Goal: Task Accomplishment & Management: Use online tool/utility

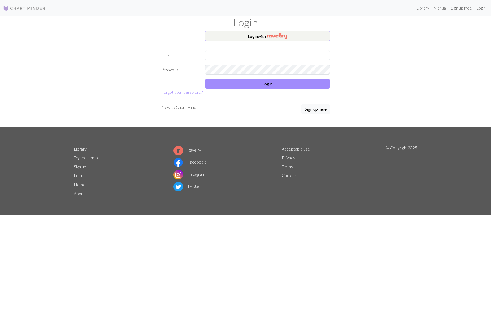
click at [257, 40] on button "Login with" at bounding box center [267, 36] width 125 height 11
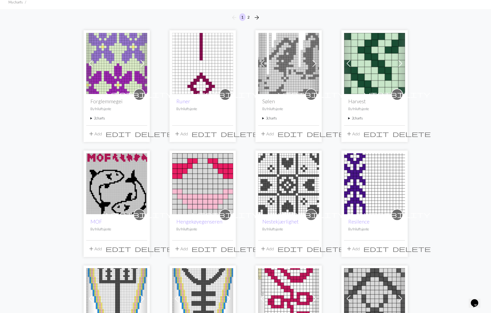
scroll to position [57, 0]
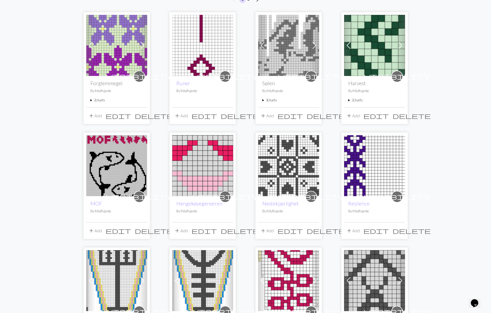
click at [131, 230] on span "edit" at bounding box center [118, 230] width 25 height 7
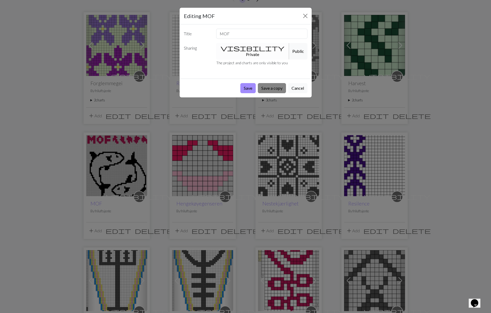
click at [274, 83] on button "Save a copy" at bounding box center [272, 88] width 28 height 10
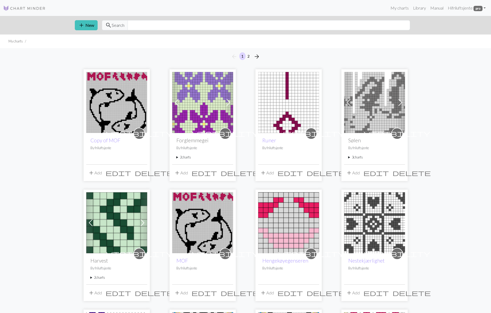
scroll to position [57, 0]
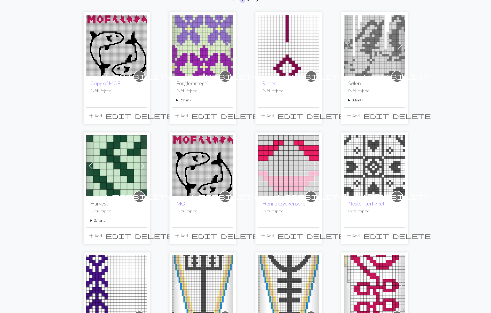
click at [128, 55] on img at bounding box center [116, 45] width 61 height 61
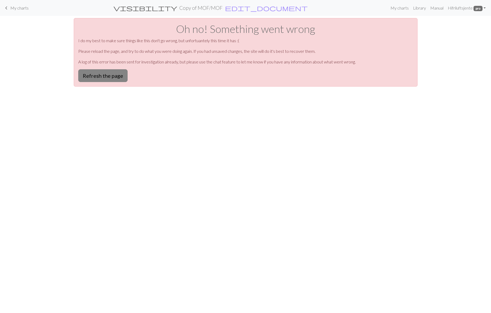
click at [109, 79] on button "Refresh the page" at bounding box center [102, 75] width 49 height 13
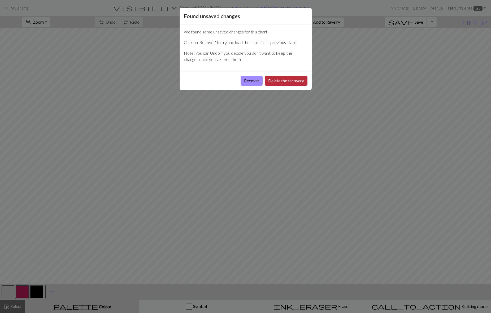
click at [277, 81] on button "Delete the recovery" at bounding box center [286, 81] width 43 height 10
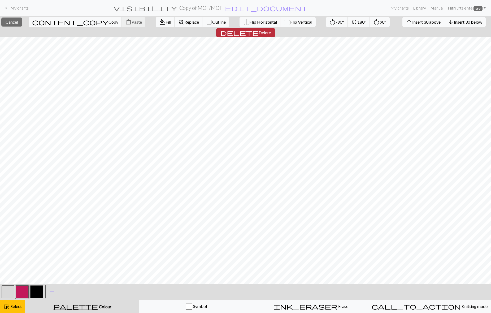
click at [271, 30] on span "Delete" at bounding box center [265, 32] width 12 height 5
click at [259, 29] on span "delete" at bounding box center [240, 32] width 38 height 7
click at [271, 30] on span "Delete" at bounding box center [265, 32] width 12 height 5
click at [259, 29] on span "delete" at bounding box center [240, 32] width 38 height 7
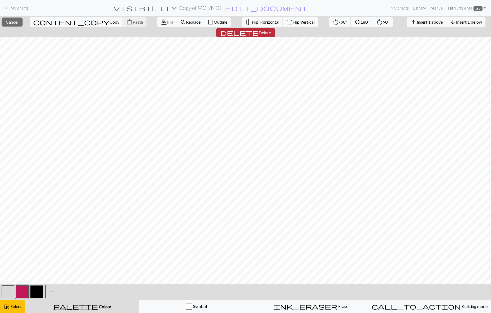
click at [271, 30] on span "Delete" at bounding box center [265, 32] width 12 height 5
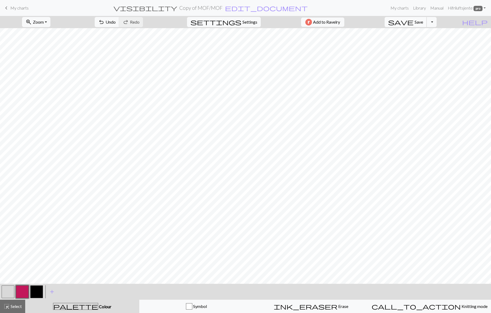
click at [423, 23] on span "Save" at bounding box center [419, 21] width 8 height 5
click at [212, 7] on div "Chart saved" at bounding box center [245, 10] width 491 height 21
click at [14, 9] on span "My charts" at bounding box center [19, 7] width 18 height 5
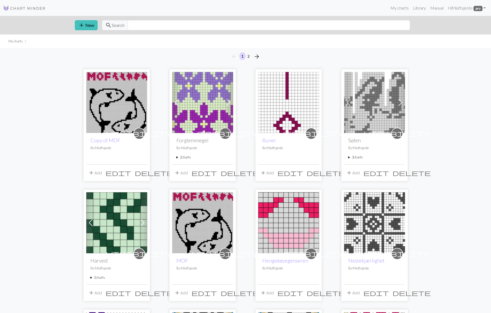
click at [97, 171] on button "add Add" at bounding box center [95, 173] width 18 height 10
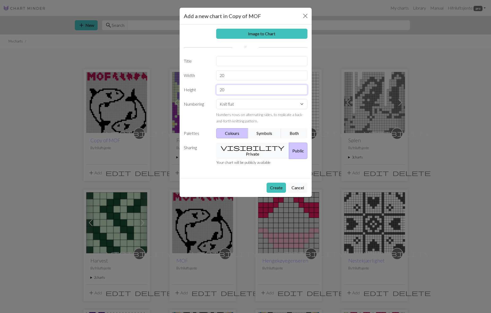
click at [222, 90] on input "20" at bounding box center [261, 90] width 91 height 10
type input "20"
click at [222, 78] on input "20" at bounding box center [261, 75] width 91 height 10
type input "2"
type input "50"
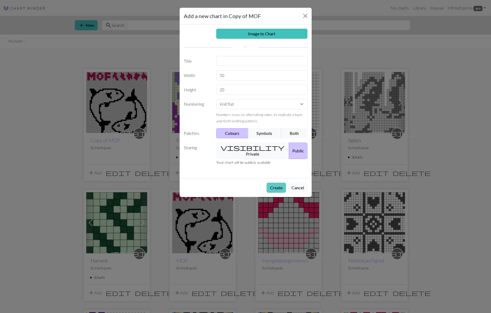
click at [274, 183] on button "Create" at bounding box center [276, 188] width 19 height 10
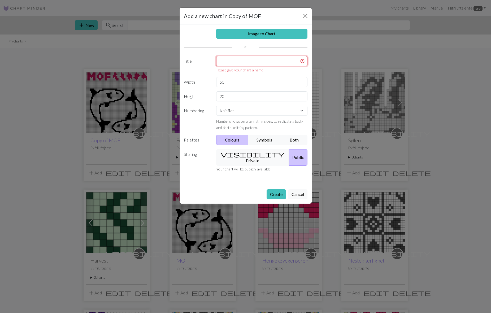
click at [230, 57] on input "text" at bounding box center [261, 61] width 91 height 10
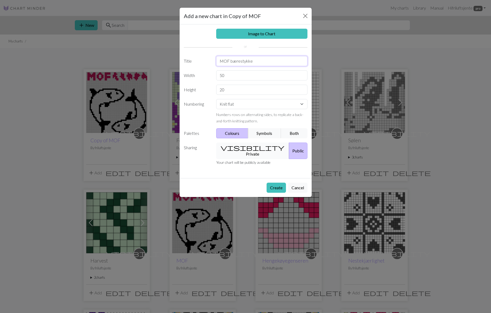
type input "MOF bærestykke"
click at [242, 146] on button "visibility Private" at bounding box center [252, 151] width 73 height 16
click at [276, 178] on div "Create Cancel" at bounding box center [246, 187] width 132 height 19
click at [276, 183] on button "Create" at bounding box center [276, 188] width 19 height 10
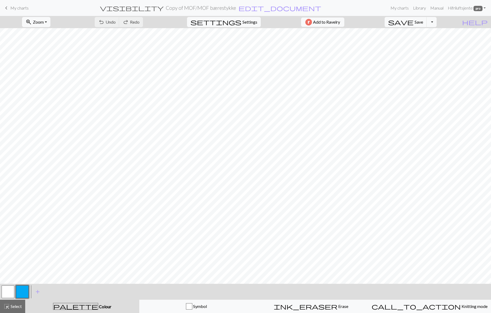
click at [20, 9] on span "My charts" at bounding box center [19, 7] width 18 height 5
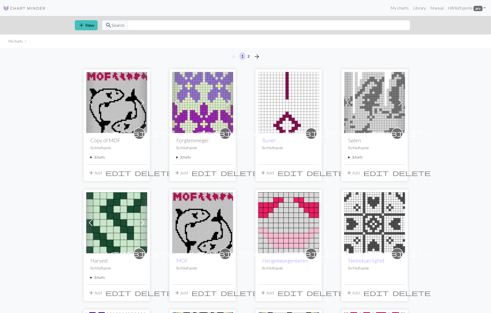
click at [102, 158] on summary "2 charts" at bounding box center [117, 157] width 53 height 5
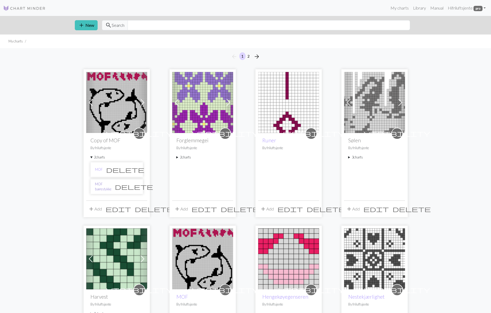
click at [111, 187] on link "MOF bærestykke" at bounding box center [103, 187] width 16 height 10
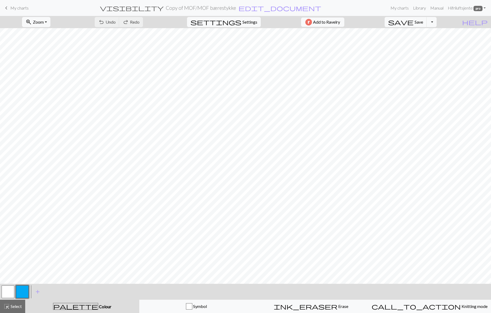
click at [24, 286] on button "button" at bounding box center [22, 291] width 13 height 13
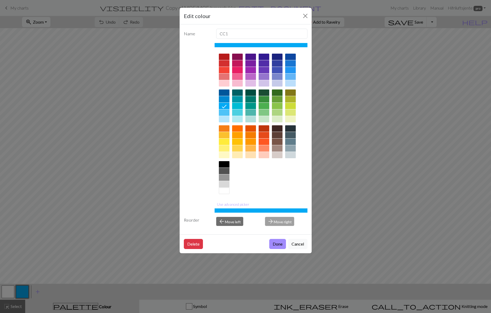
click at [237, 69] on div at bounding box center [237, 70] width 11 height 6
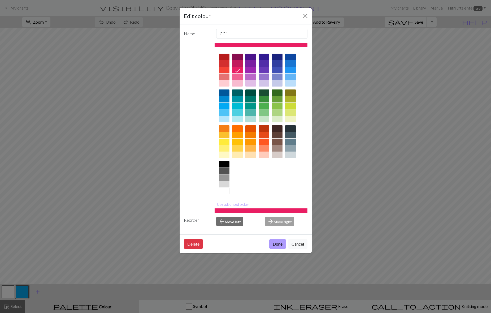
click at [277, 243] on button "Done" at bounding box center [277, 244] width 17 height 10
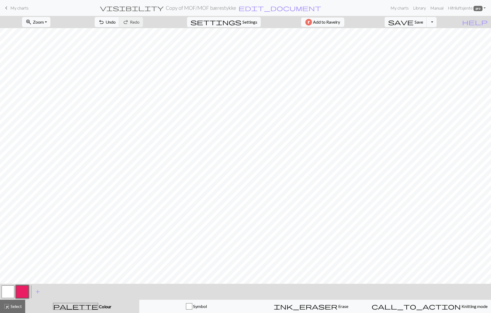
click at [10, 291] on button "button" at bounding box center [8, 291] width 13 height 13
click at [23, 288] on button "button" at bounding box center [22, 291] width 13 height 13
click at [9, 291] on button "button" at bounding box center [8, 291] width 13 height 13
click at [21, 286] on button "button" at bounding box center [22, 291] width 13 height 13
click at [8, 290] on button "button" at bounding box center [8, 291] width 13 height 13
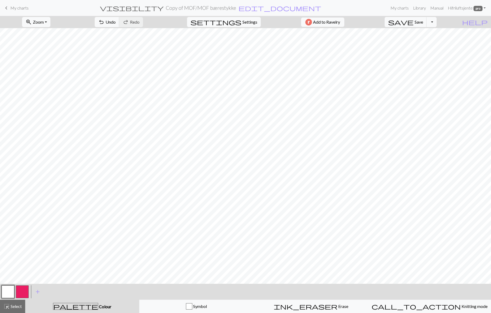
click at [22, 292] on button "button" at bounding box center [22, 291] width 13 height 13
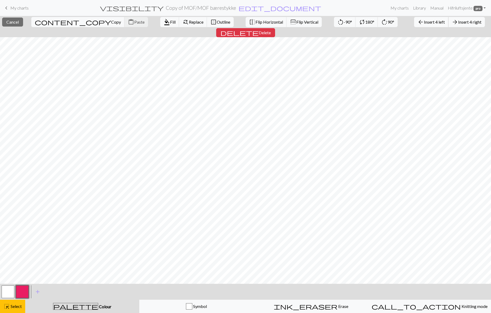
click at [424, 23] on span "Insert 4 left" at bounding box center [434, 21] width 21 height 5
click at [424, 23] on span "Insert 9 left" at bounding box center [434, 21] width 21 height 5
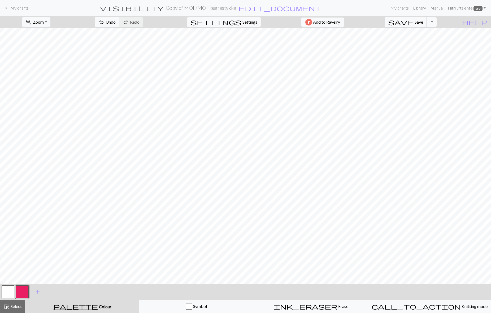
click at [7, 289] on button "button" at bounding box center [8, 291] width 13 height 13
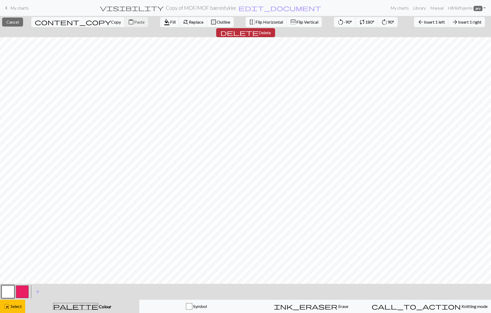
click at [271, 30] on span "Delete" at bounding box center [265, 32] width 12 height 5
click at [259, 29] on span "delete" at bounding box center [240, 32] width 38 height 7
click at [458, 22] on span "Insert 7 right" at bounding box center [469, 21] width 23 height 5
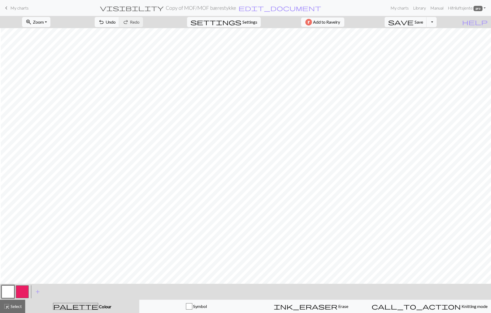
scroll to position [0, 18]
click at [23, 288] on button "button" at bounding box center [22, 291] width 13 height 13
click at [6, 287] on button "button" at bounding box center [8, 291] width 13 height 13
click at [19, 291] on button "button" at bounding box center [22, 291] width 13 height 13
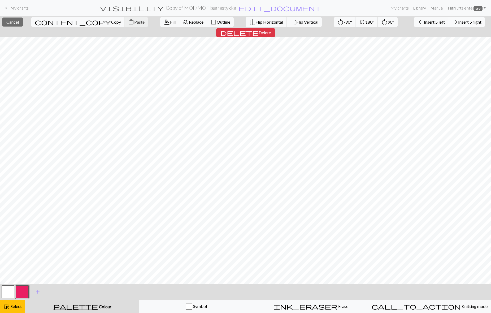
click at [458, 20] on span "Insert 5 right" at bounding box center [469, 21] width 23 height 5
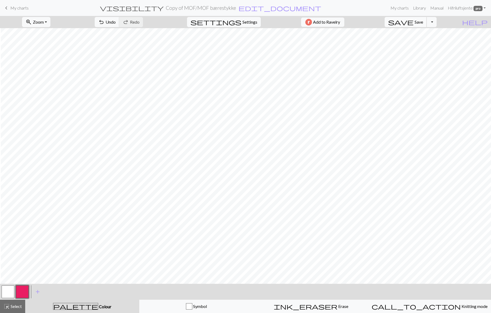
scroll to position [0, 53]
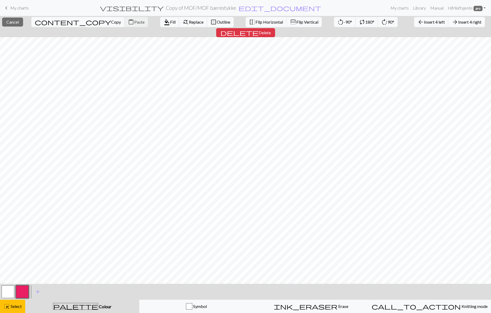
click at [449, 25] on button "arrow_forward Insert 4 right" at bounding box center [467, 22] width 37 height 10
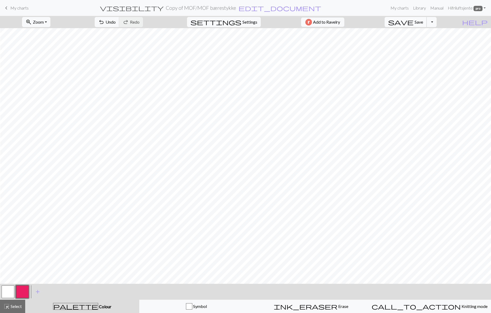
scroll to position [0, 81]
click at [9, 292] on button "button" at bounding box center [8, 291] width 13 height 13
click at [25, 290] on button "button" at bounding box center [22, 291] width 13 height 13
click at [11, 289] on button "button" at bounding box center [8, 291] width 13 height 13
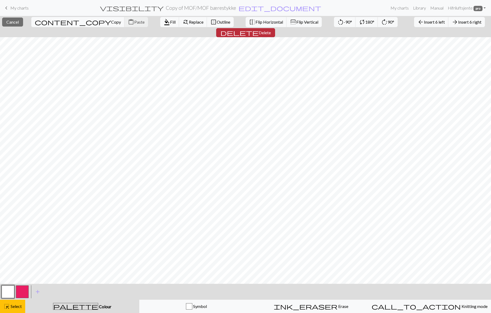
click at [271, 30] on span "Delete" at bounding box center [265, 32] width 12 height 5
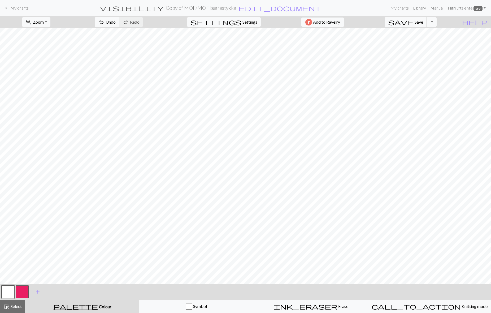
scroll to position [0, 0]
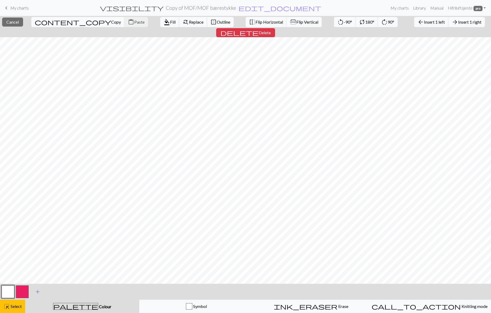
click at [37, 292] on span "add" at bounding box center [38, 291] width 6 height 7
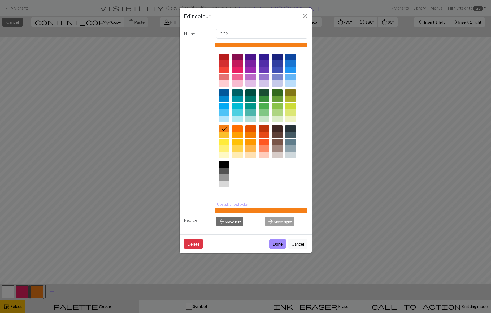
click at [224, 171] on div at bounding box center [224, 171] width 11 height 6
click at [279, 243] on button "Done" at bounding box center [277, 244] width 17 height 10
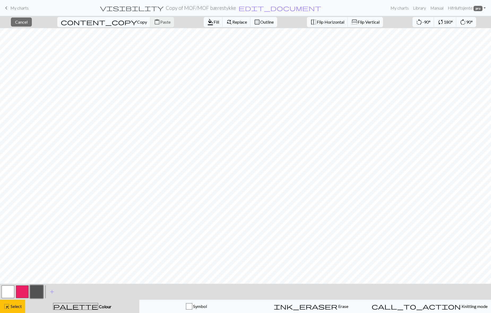
click at [39, 291] on button "button" at bounding box center [36, 291] width 13 height 13
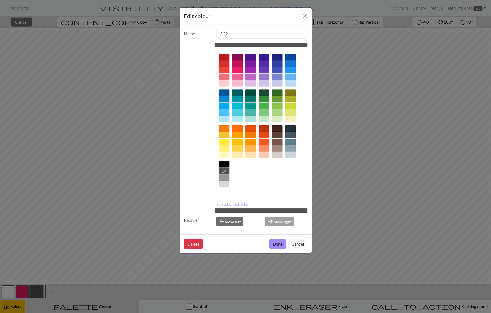
click at [295, 242] on button "Cancel" at bounding box center [297, 244] width 19 height 10
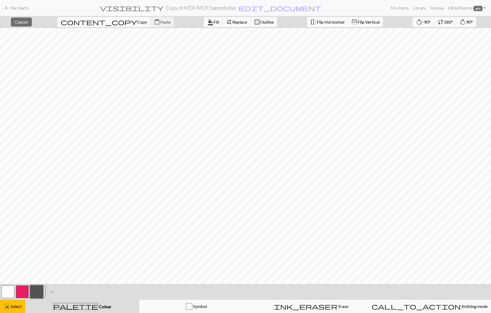
click at [8, 293] on button "button" at bounding box center [8, 291] width 13 height 13
click at [36, 293] on button "button" at bounding box center [36, 291] width 13 height 13
click at [18, 307] on span "Select" at bounding box center [16, 306] width 12 height 5
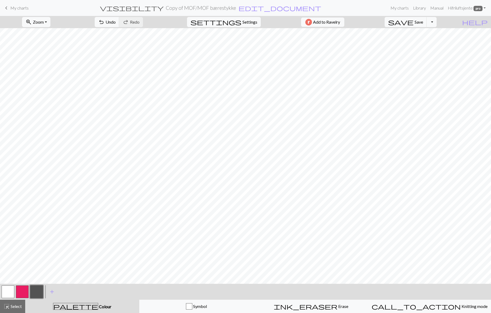
click at [38, 293] on button "button" at bounding box center [36, 291] width 13 height 13
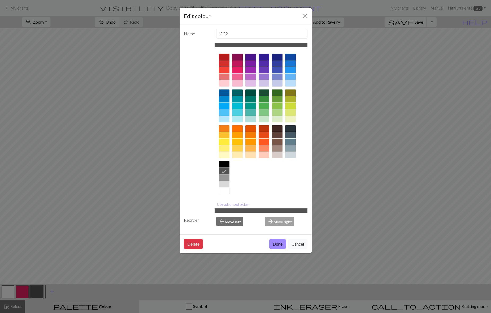
click at [293, 245] on button "Cancel" at bounding box center [297, 244] width 19 height 10
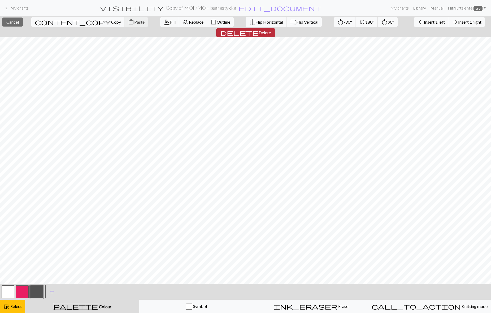
click at [271, 30] on span "Delete" at bounding box center [265, 32] width 12 height 5
click at [417, 22] on span "Insert 1 above" at bounding box center [430, 21] width 26 height 5
click at [417, 24] on span "Insert 1 above" at bounding box center [430, 21] width 26 height 5
click at [456, 20] on span "Insert 1 below" at bounding box center [469, 21] width 26 height 5
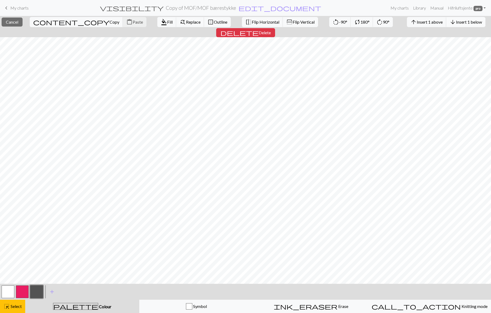
click at [447, 24] on button "arrow_downward Insert 1 below" at bounding box center [466, 22] width 39 height 10
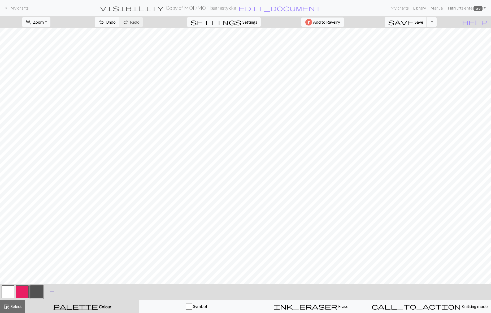
click at [51, 291] on span "add" at bounding box center [52, 291] width 6 height 7
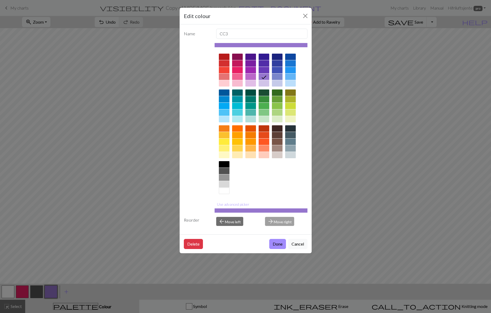
click at [278, 155] on div at bounding box center [277, 155] width 11 height 6
click at [276, 243] on button "Done" at bounding box center [277, 244] width 17 height 10
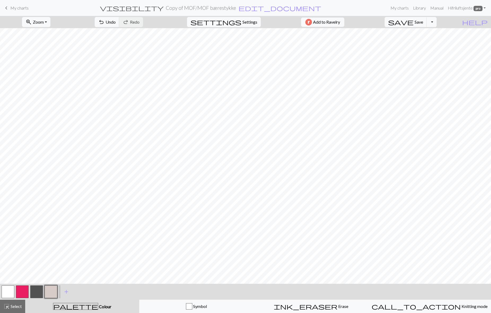
click at [50, 292] on button "button" at bounding box center [51, 291] width 13 height 13
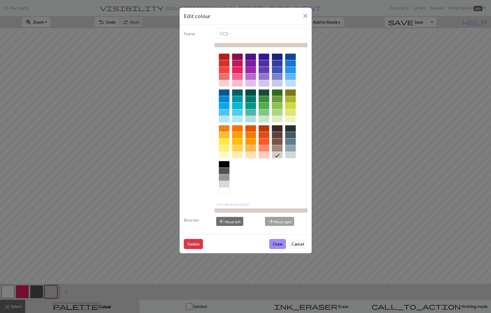
click at [251, 63] on div at bounding box center [251, 63] width 11 height 6
click at [273, 245] on button "Done" at bounding box center [277, 244] width 17 height 10
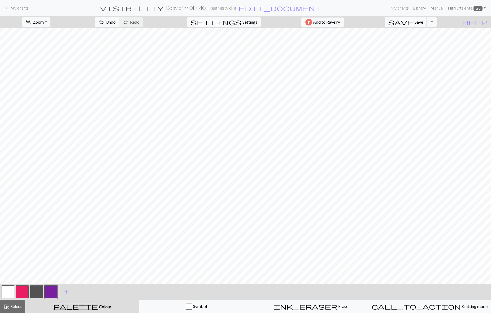
click at [7, 291] on button "button" at bounding box center [8, 291] width 13 height 13
click at [51, 287] on button "button" at bounding box center [51, 291] width 13 height 13
click at [54, 289] on button "button" at bounding box center [51, 291] width 13 height 13
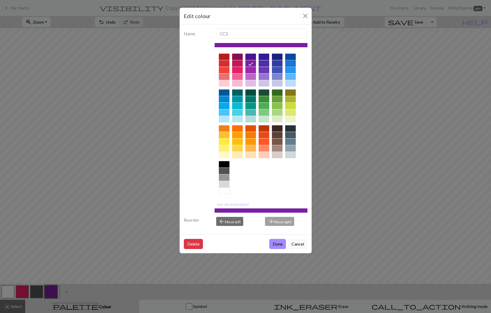
click at [291, 64] on div at bounding box center [290, 63] width 11 height 6
click at [278, 246] on button "Done" at bounding box center [277, 244] width 17 height 10
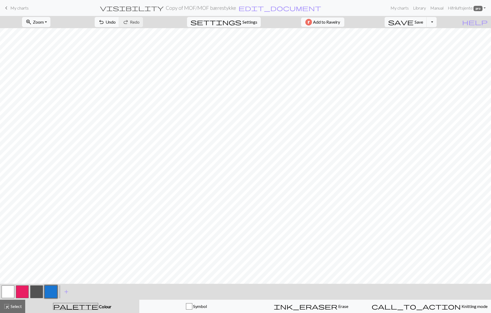
click at [8, 287] on button "button" at bounding box center [8, 291] width 13 height 13
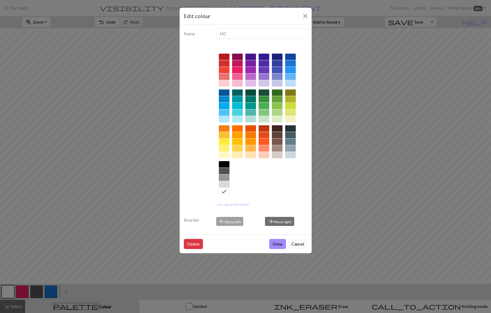
click at [291, 100] on div at bounding box center [290, 99] width 11 height 6
click at [280, 245] on button "Done" at bounding box center [277, 244] width 17 height 10
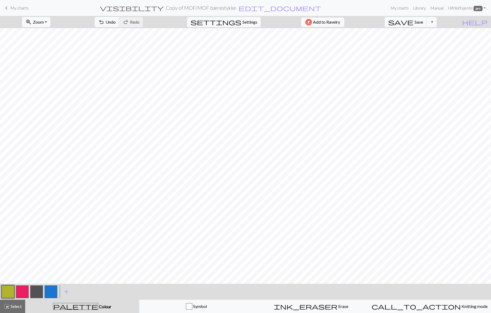
click at [9, 289] on button "button" at bounding box center [8, 291] width 13 height 13
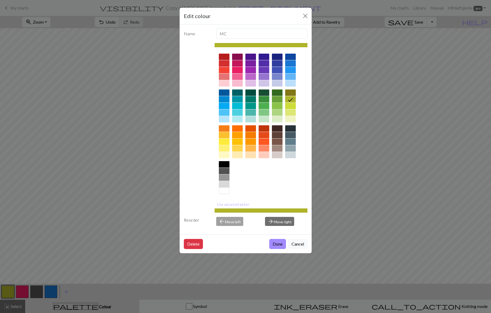
click at [278, 105] on div at bounding box center [277, 106] width 11 height 6
click at [277, 242] on button "Done" at bounding box center [277, 244] width 17 height 10
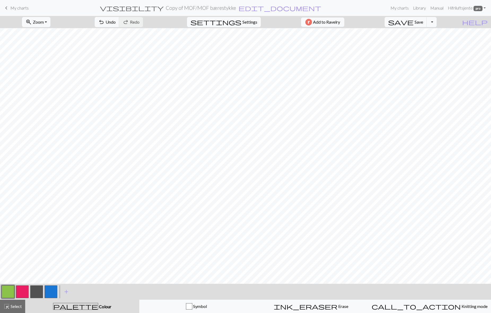
click at [9, 291] on button "button" at bounding box center [8, 291] width 13 height 13
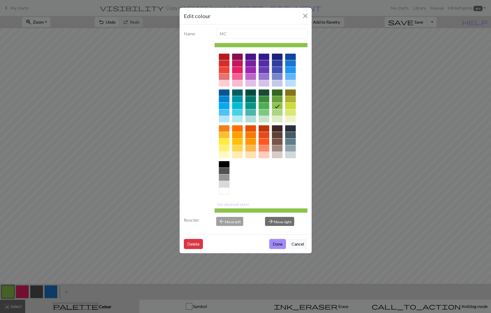
click at [225, 135] on div at bounding box center [224, 135] width 11 height 6
click at [276, 246] on button "Done" at bounding box center [277, 244] width 17 height 10
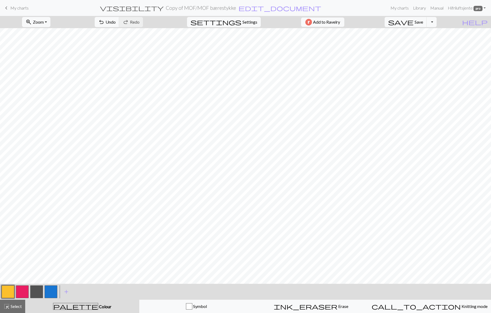
click at [9, 290] on button "button" at bounding box center [8, 291] width 13 height 13
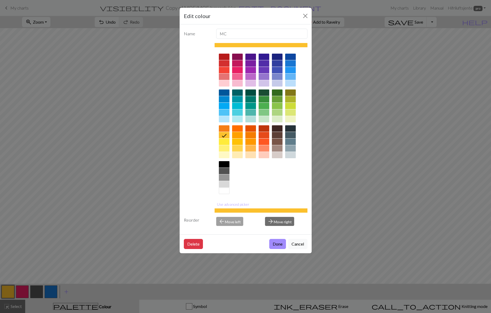
click at [227, 147] on div at bounding box center [224, 148] width 11 height 6
click at [276, 246] on button "Done" at bounding box center [277, 244] width 17 height 10
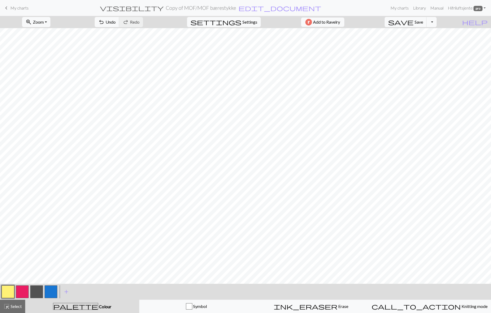
click at [25, 290] on button "button" at bounding box center [22, 291] width 13 height 13
click at [57, 289] on button "button" at bounding box center [51, 291] width 13 height 13
click at [51, 291] on button "button" at bounding box center [51, 291] width 13 height 13
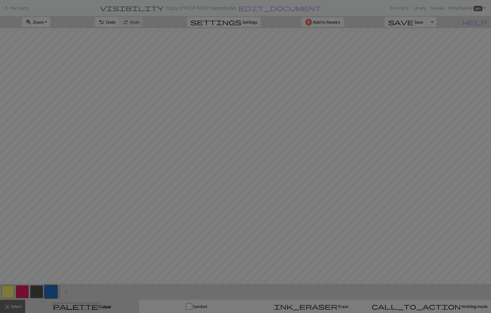
click at [51, 291] on div "Edit colour Name CC3 Use advanced picker Reorder arrow_back Move left arrow_for…" at bounding box center [245, 156] width 491 height 313
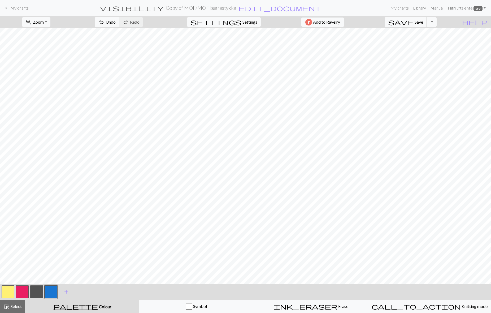
click at [49, 294] on button "button" at bounding box center [51, 291] width 13 height 13
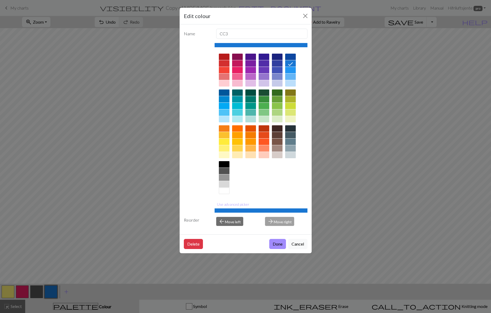
click at [225, 135] on div at bounding box center [224, 135] width 11 height 6
click at [273, 244] on button "Done" at bounding box center [277, 244] width 17 height 10
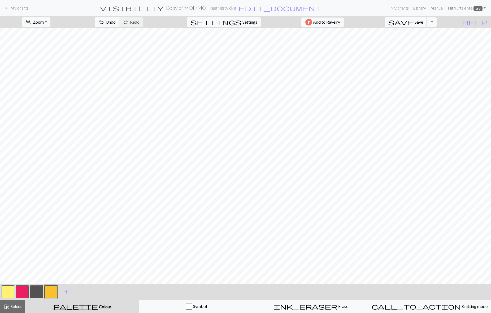
click at [8, 291] on button "button" at bounding box center [8, 291] width 13 height 13
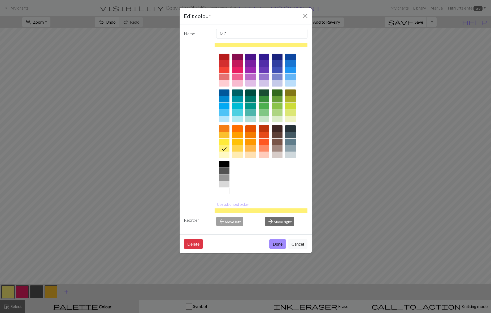
click at [279, 113] on div at bounding box center [277, 112] width 11 height 6
click at [277, 243] on button "Done" at bounding box center [277, 244] width 17 height 10
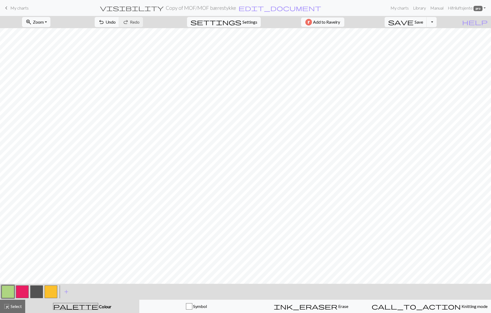
click at [35, 292] on button "button" at bounding box center [36, 291] width 13 height 13
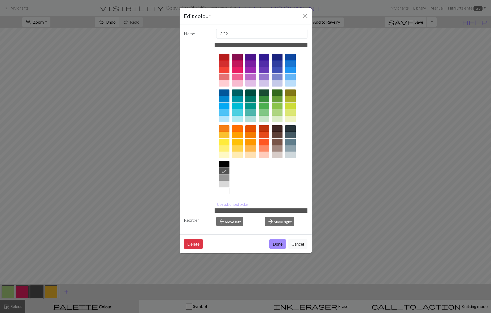
click at [278, 99] on div at bounding box center [277, 99] width 11 height 6
click at [278, 242] on button "Done" at bounding box center [277, 244] width 17 height 10
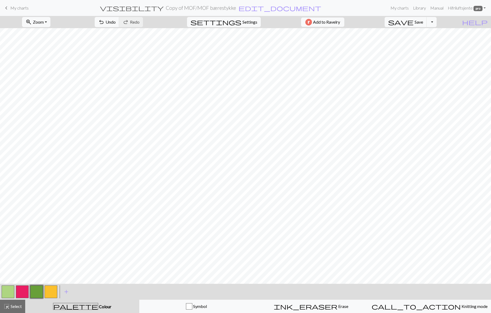
click at [35, 289] on button "button" at bounding box center [36, 291] width 13 height 13
click at [35, 289] on div "Edit colour Name CC2 Use advanced picker Reorder arrow_back Move left arrow_for…" at bounding box center [245, 156] width 491 height 313
click at [36, 292] on button "button" at bounding box center [36, 291] width 13 height 13
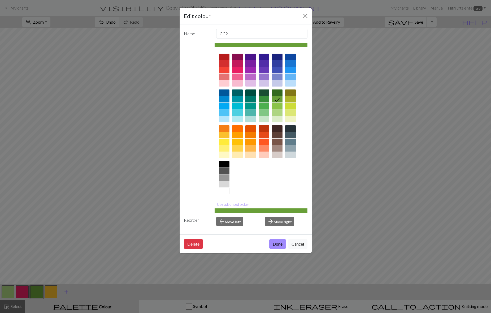
click at [275, 94] on div at bounding box center [277, 92] width 11 height 6
click at [276, 242] on button "Done" at bounding box center [277, 244] width 17 height 10
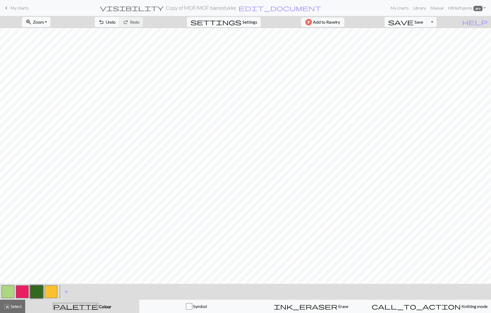
click at [50, 291] on button "button" at bounding box center [51, 291] width 13 height 13
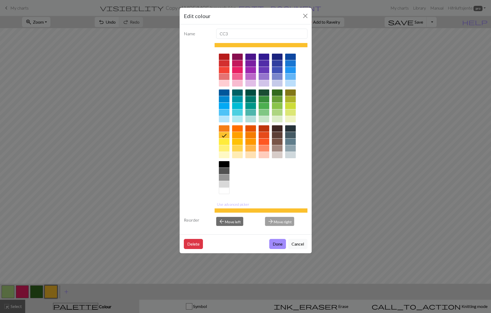
click at [266, 99] on div at bounding box center [264, 99] width 11 height 6
click at [280, 243] on button "Done" at bounding box center [277, 244] width 17 height 10
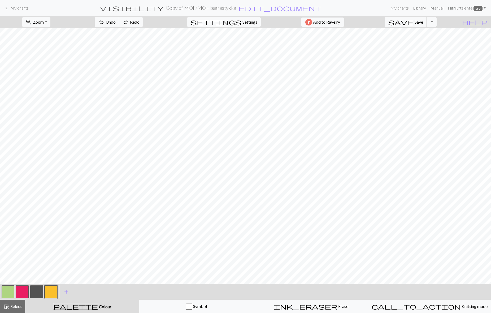
click at [22, 292] on button "button" at bounding box center [22, 291] width 13 height 13
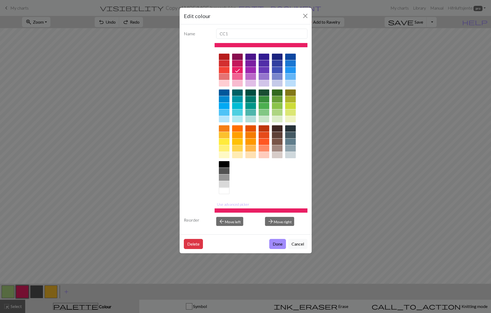
click at [224, 183] on div at bounding box center [224, 184] width 11 height 6
click at [274, 243] on button "Done" at bounding box center [277, 244] width 17 height 10
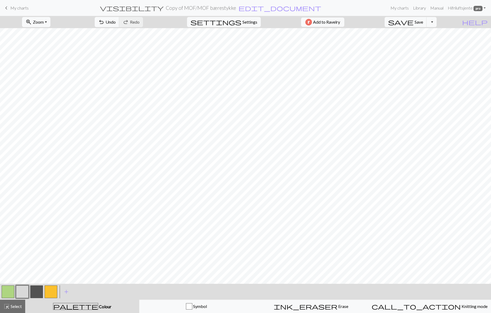
click at [7, 292] on button "button" at bounding box center [8, 291] width 13 height 13
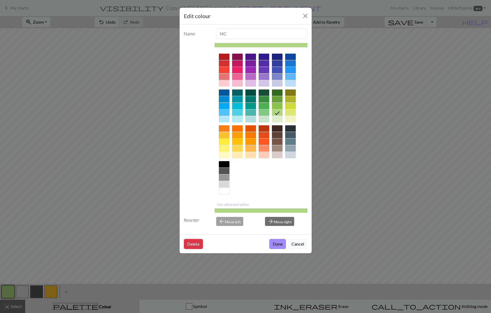
click at [236, 70] on div at bounding box center [237, 70] width 11 height 6
click at [277, 243] on button "Done" at bounding box center [277, 244] width 17 height 10
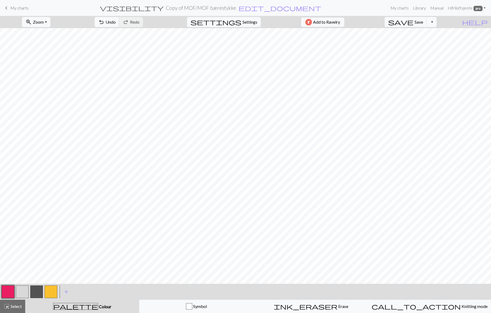
click at [51, 292] on button "button" at bounding box center [51, 291] width 13 height 13
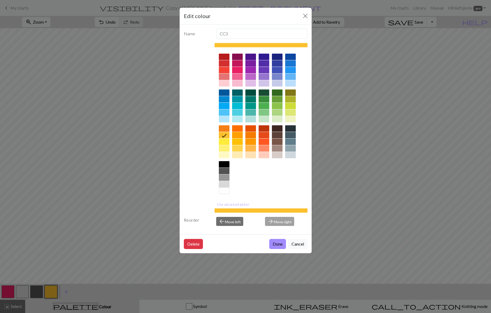
click at [252, 63] on div at bounding box center [251, 63] width 11 height 6
click at [278, 247] on button "Done" at bounding box center [277, 244] width 17 height 10
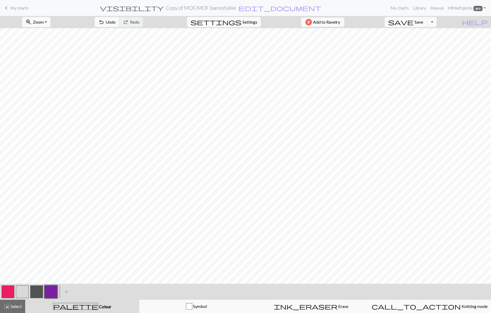
click at [49, 291] on button "button" at bounding box center [51, 291] width 13 height 13
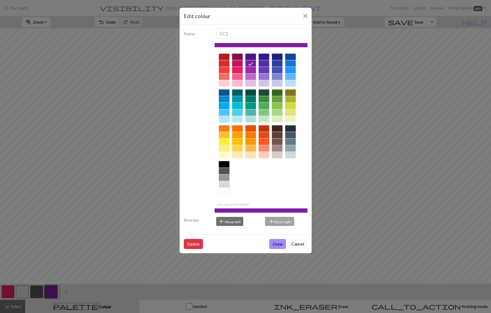
click at [293, 244] on button "Cancel" at bounding box center [297, 244] width 19 height 10
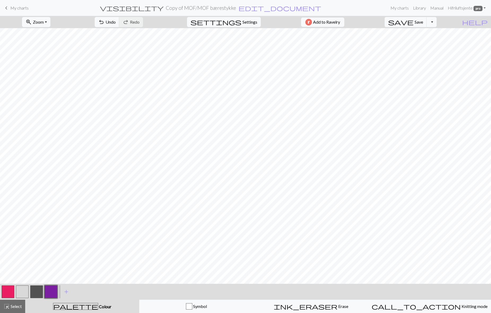
click at [34, 291] on button "button" at bounding box center [36, 291] width 13 height 13
click at [51, 291] on button "button" at bounding box center [51, 291] width 13 height 13
click at [40, 292] on button "button" at bounding box center [36, 291] width 13 height 13
click at [6, 293] on button "button" at bounding box center [8, 291] width 13 height 13
click at [36, 291] on button "button" at bounding box center [36, 291] width 13 height 13
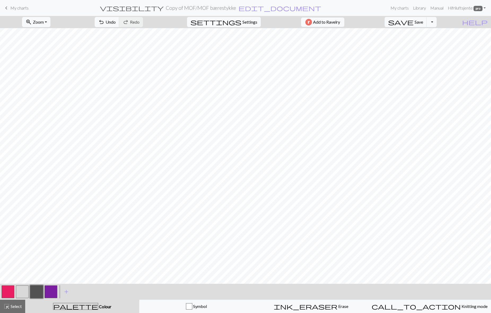
click at [9, 292] on button "button" at bounding box center [8, 291] width 13 height 13
click at [36, 291] on button "button" at bounding box center [36, 291] width 13 height 13
click at [12, 291] on button "button" at bounding box center [8, 291] width 13 height 13
click at [53, 291] on button "button" at bounding box center [51, 291] width 13 height 13
click at [35, 292] on button "button" at bounding box center [36, 291] width 13 height 13
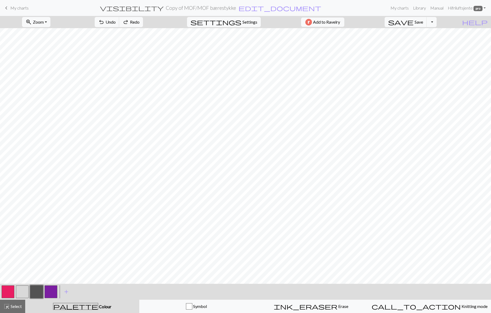
click at [12, 291] on button "button" at bounding box center [8, 291] width 13 height 13
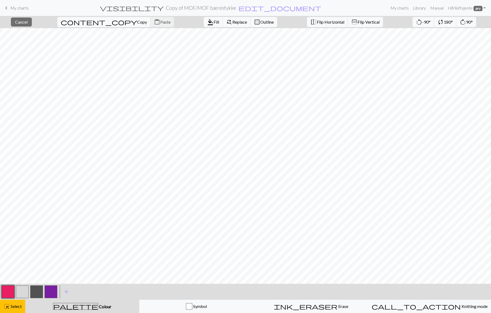
click at [64, 306] on div "palette Colour Colour" at bounding box center [82, 306] width 108 height 7
click at [15, 301] on button "highlight_alt Select Select" at bounding box center [12, 306] width 25 height 13
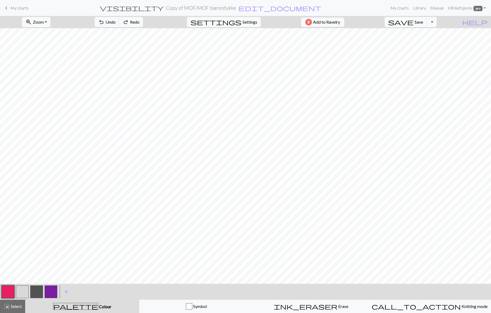
click at [7, 290] on button "button" at bounding box center [8, 291] width 13 height 13
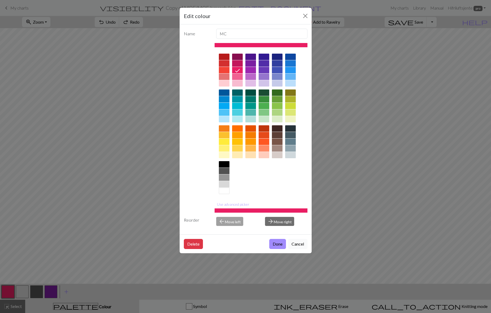
click at [295, 244] on button "Cancel" at bounding box center [297, 244] width 19 height 10
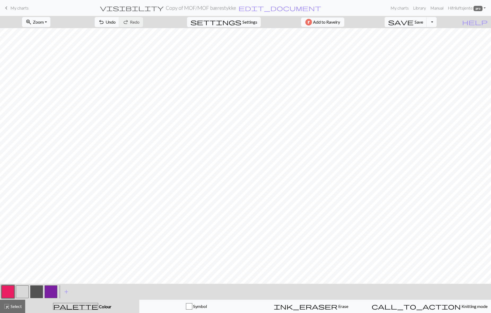
click at [49, 291] on button "button" at bounding box center [51, 291] width 13 height 13
click at [47, 295] on button "button" at bounding box center [51, 291] width 13 height 13
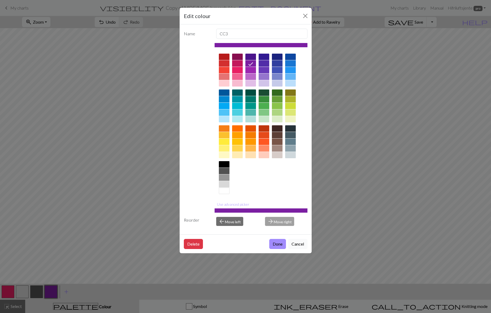
click at [292, 242] on button "Cancel" at bounding box center [297, 244] width 19 height 10
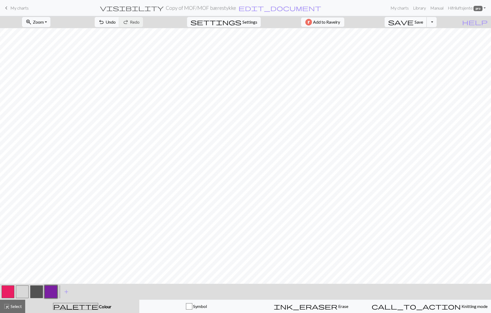
click at [423, 23] on span "Save" at bounding box center [419, 21] width 8 height 5
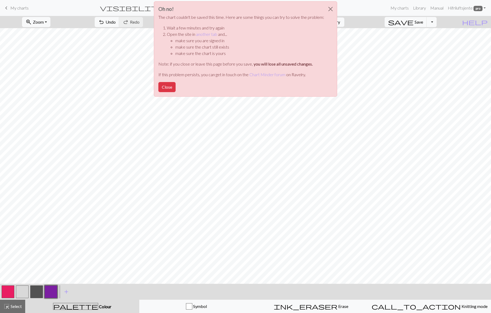
click at [428, 21] on div "Oh no! The chart couldn't be saved this time. Here are some things you can try …" at bounding box center [245, 50] width 491 height 101
click at [166, 87] on button "Close" at bounding box center [166, 87] width 17 height 10
